Goal: Information Seeking & Learning: Understand process/instructions

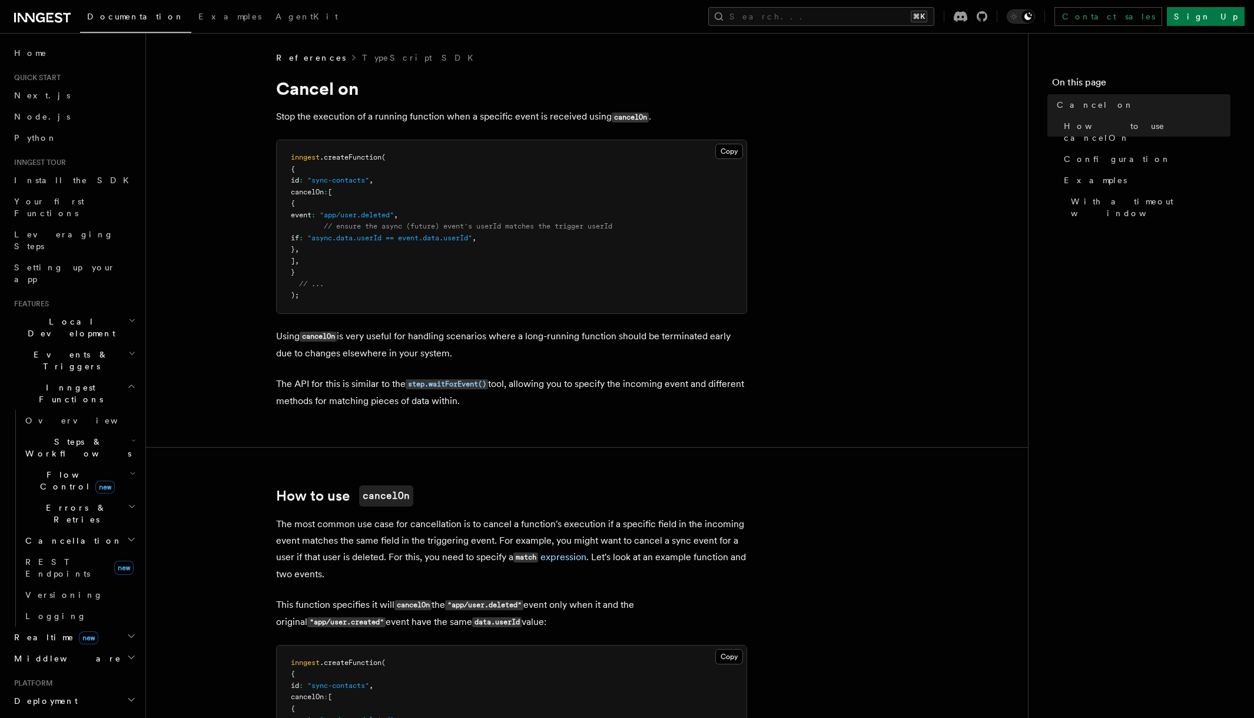
click at [359, 329] on p "Using cancelOn is very useful for handling scenarios where a long-running funct…" at bounding box center [511, 345] width 471 height 34
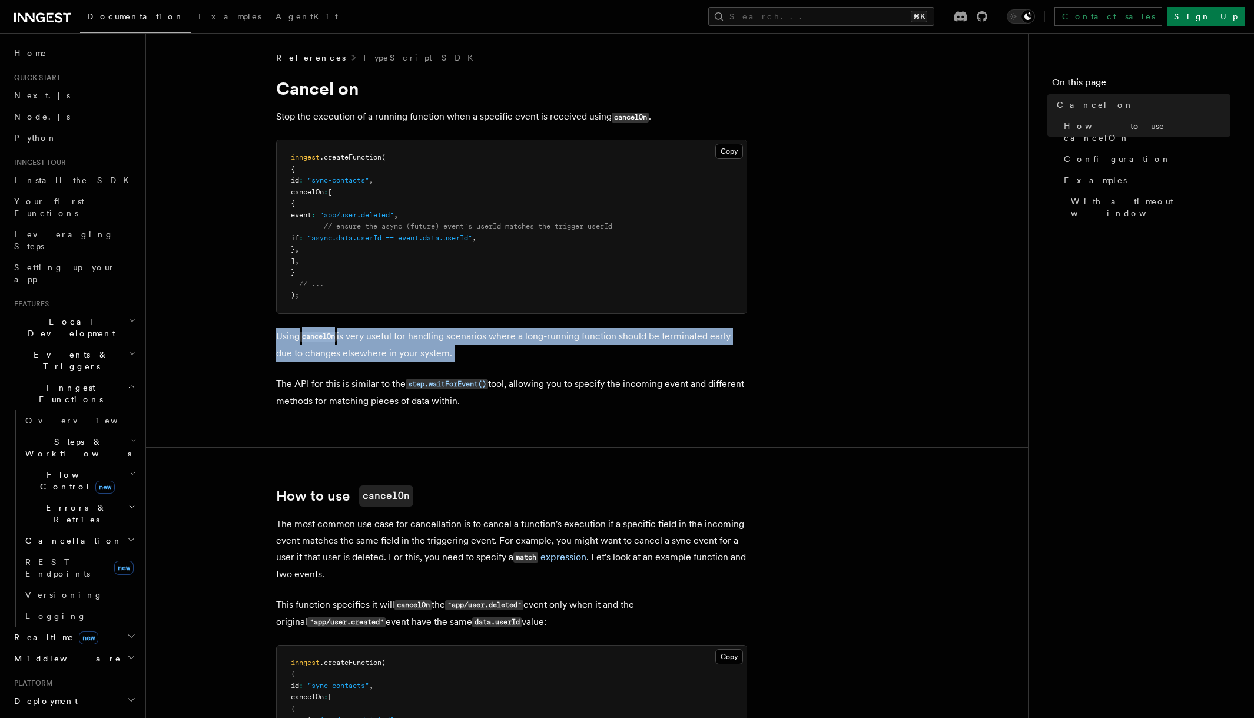
click at [359, 329] on p "Using cancelOn is very useful for handling scenarios where a long-running funct…" at bounding box center [511, 345] width 471 height 34
click at [366, 339] on p "Using cancelOn is very useful for handling scenarios where a long-running funct…" at bounding box center [511, 345] width 471 height 34
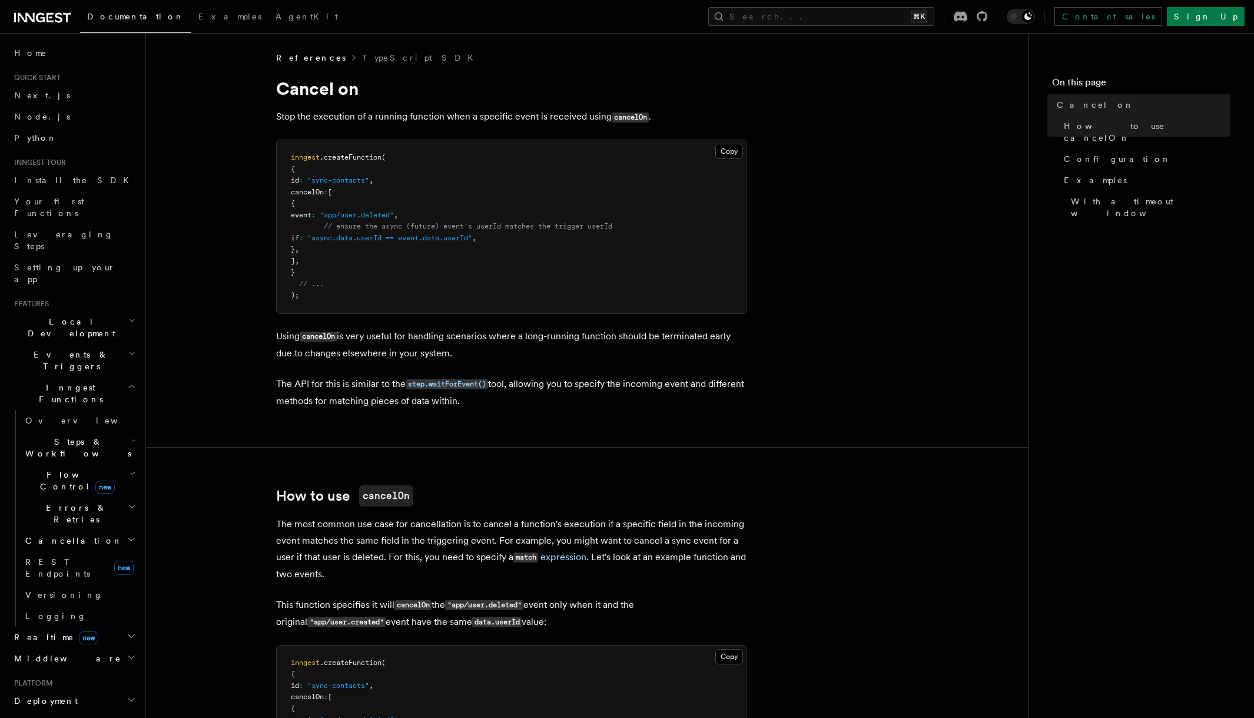
click at [406, 358] on p "Using cancelOn is very useful for handling scenarios where a long-running funct…" at bounding box center [511, 345] width 471 height 34
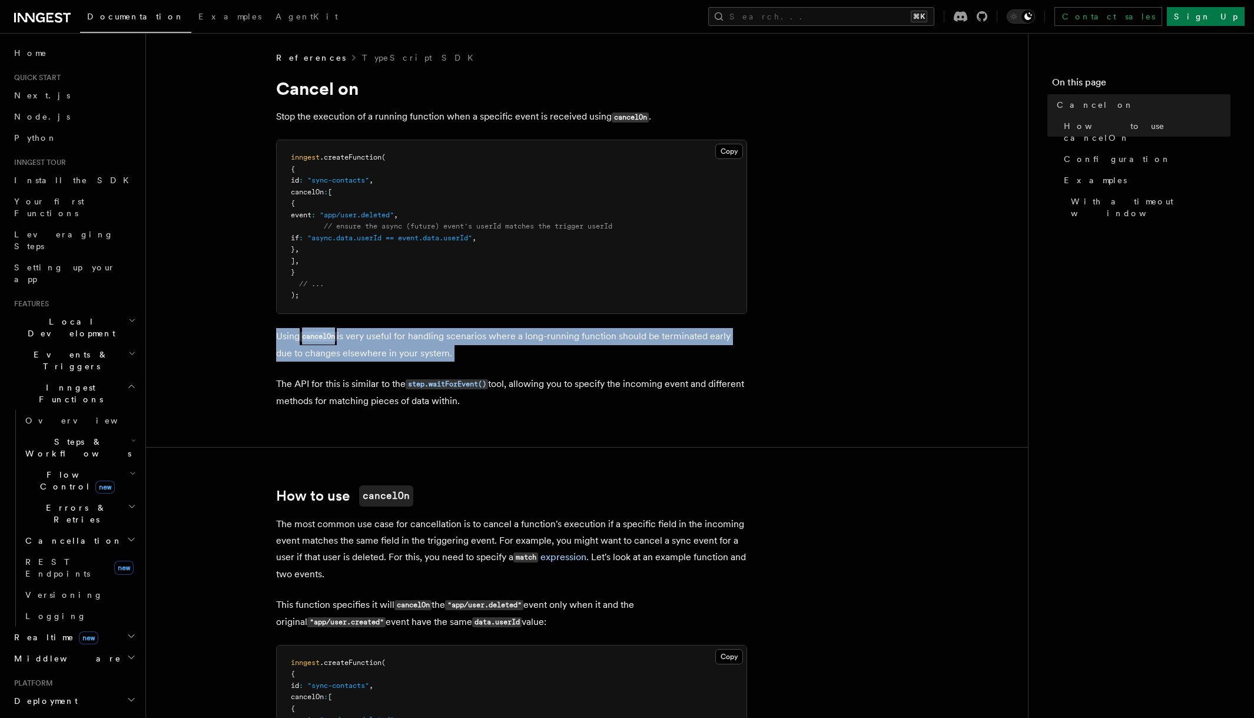
click at [406, 358] on p "Using cancelOn is very useful for handling scenarios where a long-running funct…" at bounding box center [511, 345] width 471 height 34
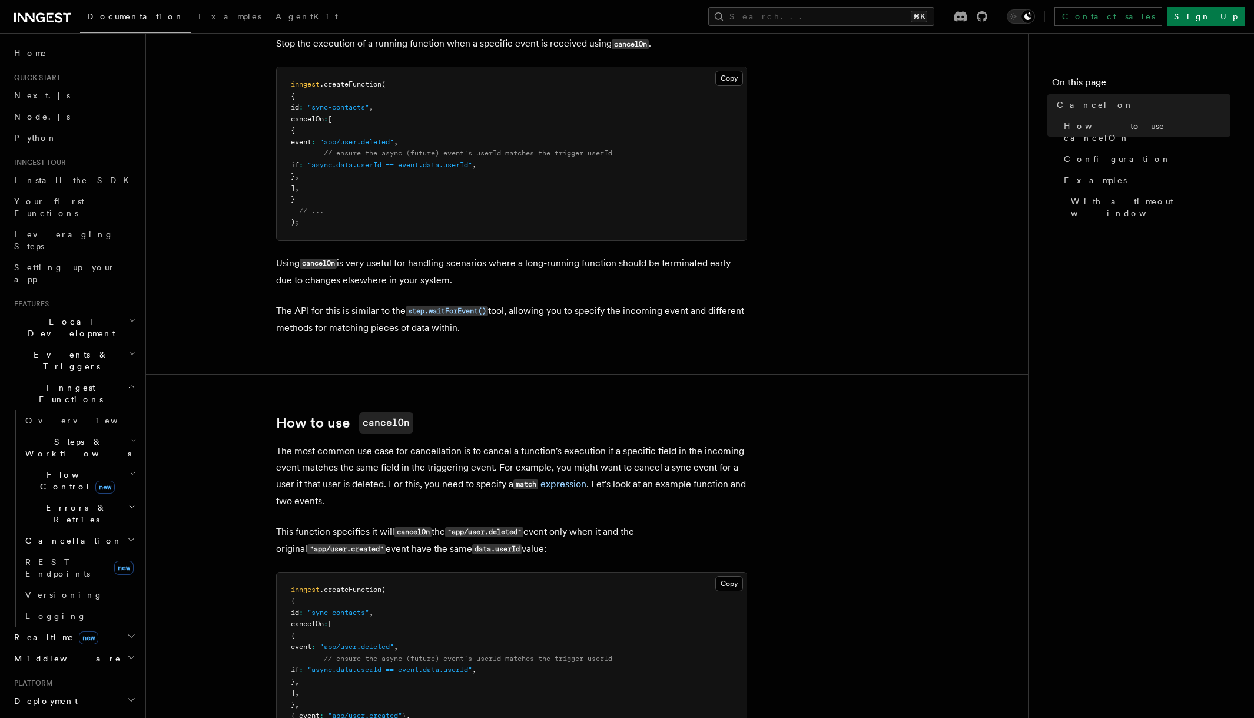
scroll to position [168, 0]
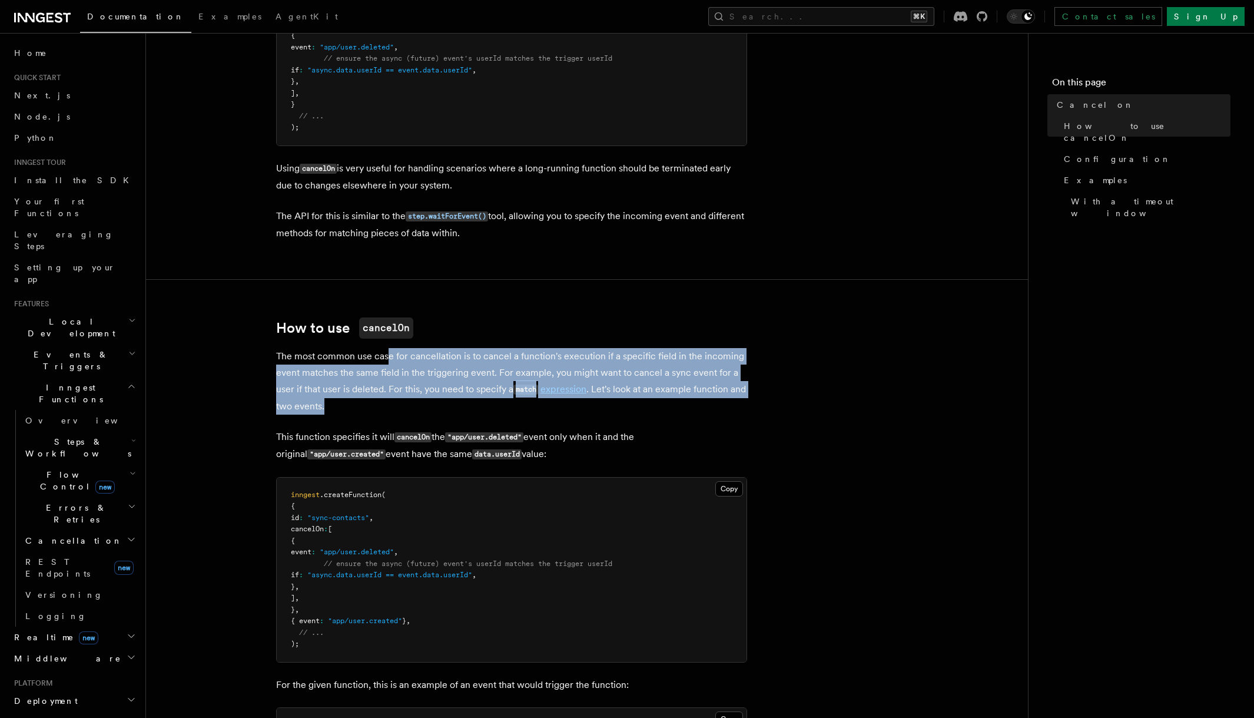
drag, startPoint x: 385, startPoint y: 352, endPoint x: 403, endPoint y: 405, distance: 55.9
click at [403, 405] on p "The most common use case for cancellation is to cancel a function's execution i…" at bounding box center [511, 381] width 471 height 67
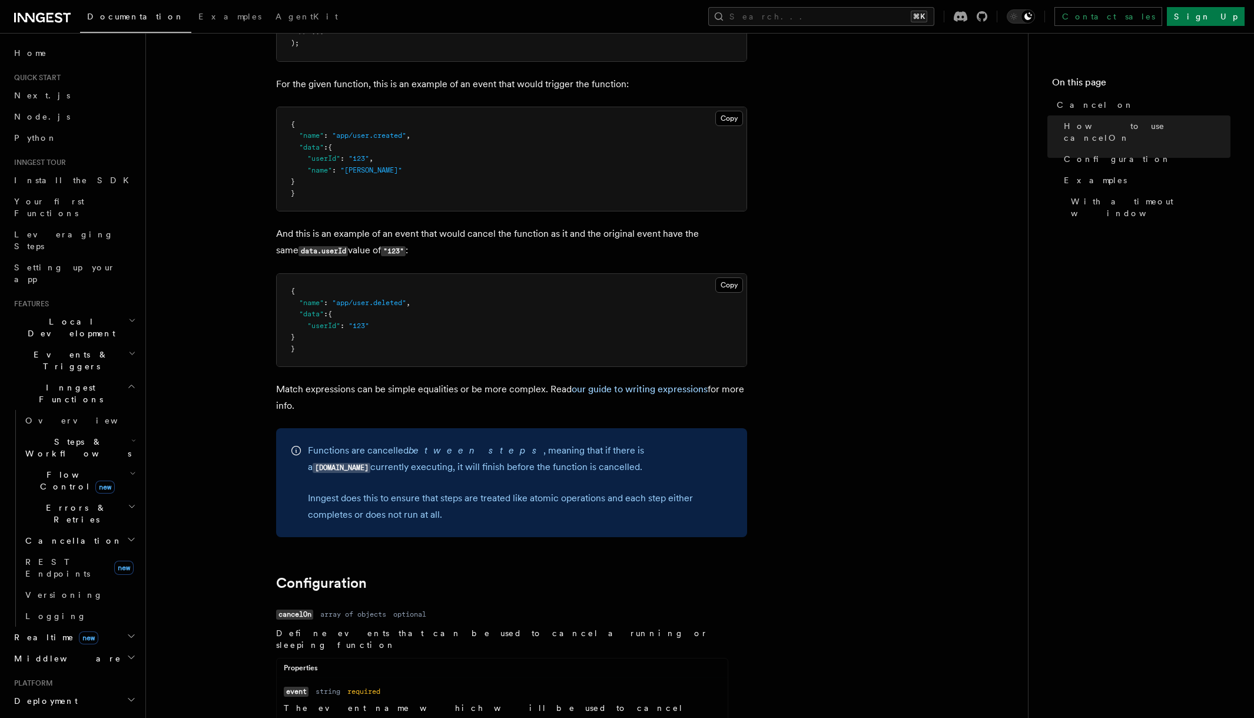
scroll to position [768, 0]
click at [499, 452] on p "Functions are cancelled between steps , meaning that if there is a [DOMAIN_NAME…" at bounding box center [520, 460] width 425 height 34
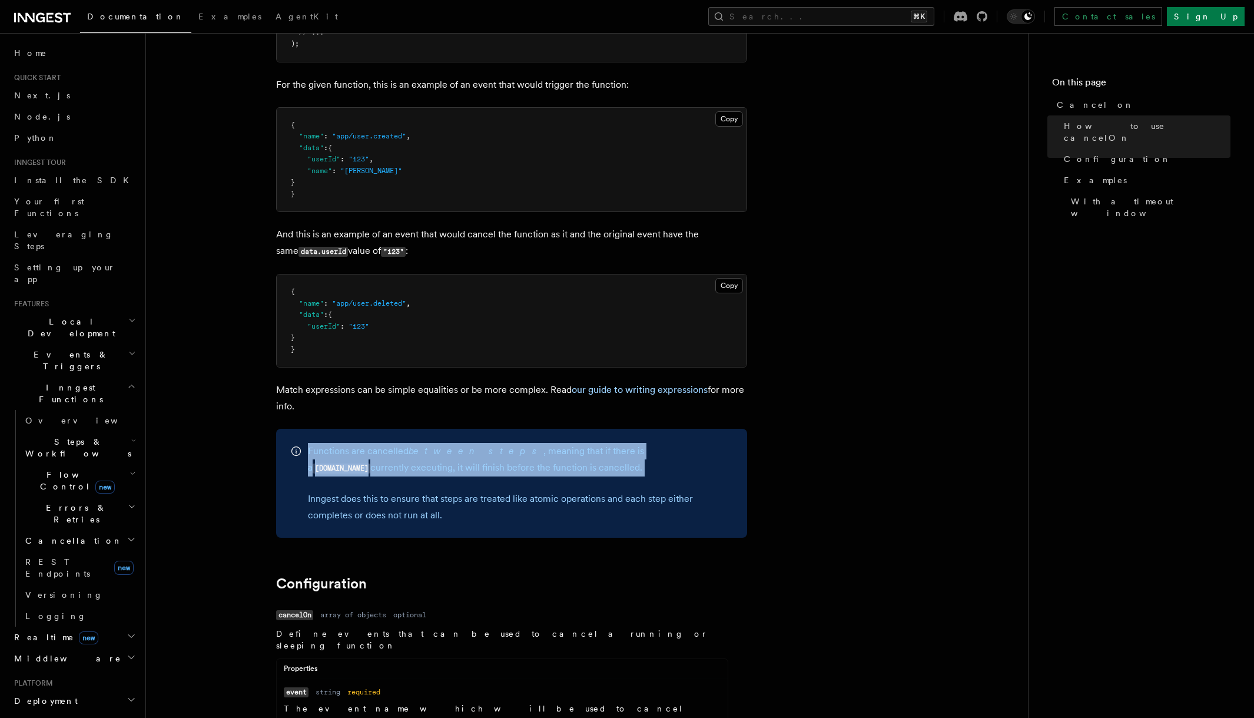
click at [499, 452] on p "Functions are cancelled between steps , meaning that if there is a [DOMAIN_NAME…" at bounding box center [520, 460] width 425 height 34
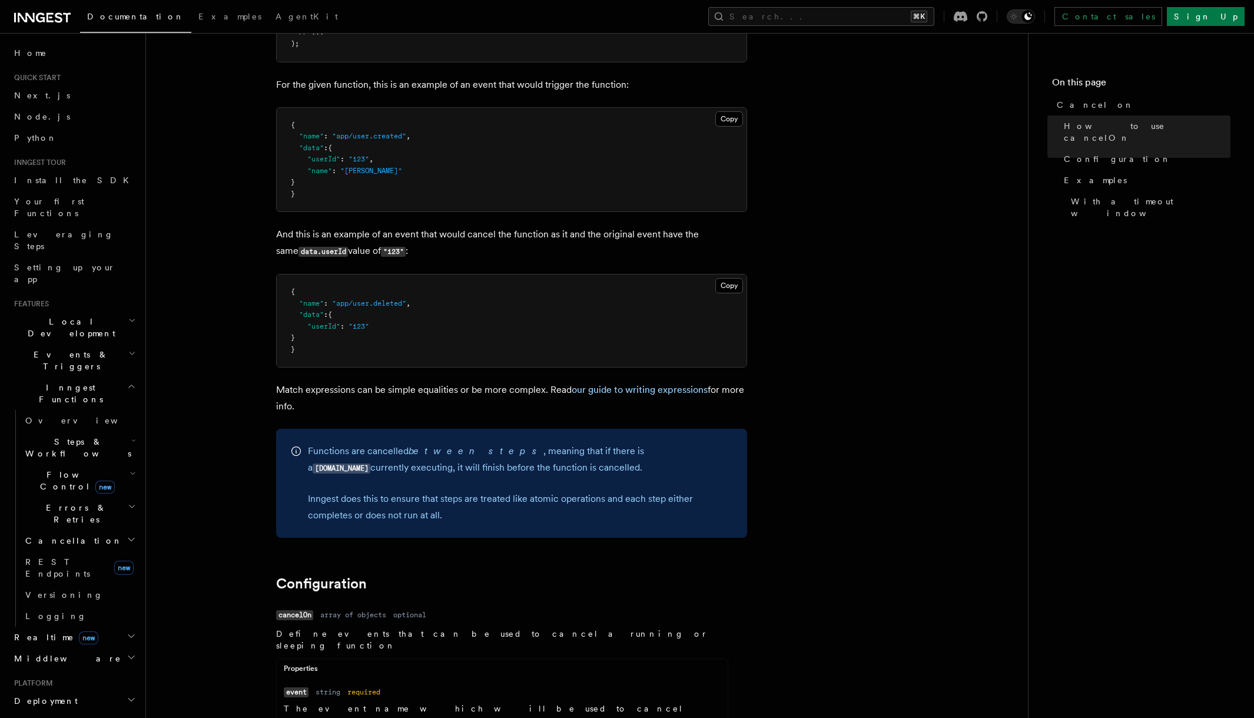
click at [491, 468] on p "Functions are cancelled between steps , meaning that if there is a [DOMAIN_NAME…" at bounding box center [520, 460] width 425 height 34
